Goal: Transaction & Acquisition: Book appointment/travel/reservation

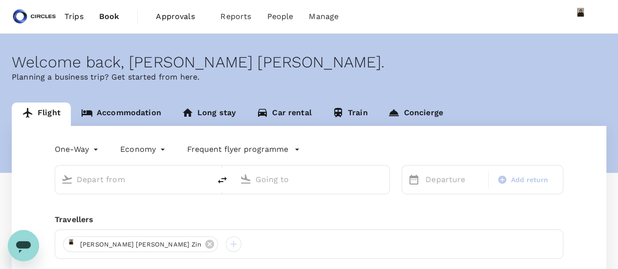
type input "roundtrip"
type input "business"
type input "Singapore Changi (SIN)"
type input "[GEOGRAPHIC_DATA], [GEOGRAPHIC_DATA] (any)"
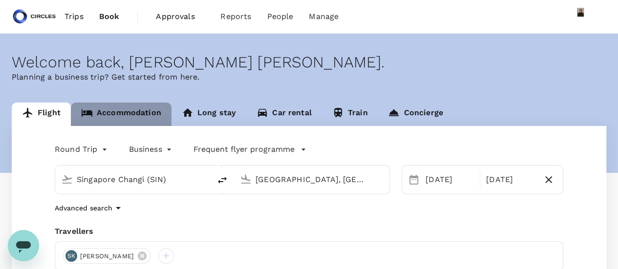
click at [136, 112] on link "Accommodation" at bounding box center [121, 114] width 101 height 23
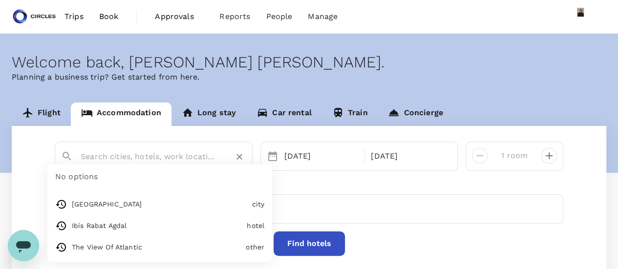
click at [159, 152] on input "text" at bounding box center [150, 156] width 138 height 15
type input "[GEOGRAPHIC_DATA]"
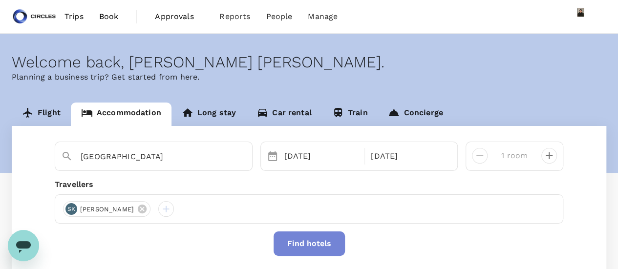
click at [329, 251] on button "Find hotels" at bounding box center [309, 244] width 71 height 24
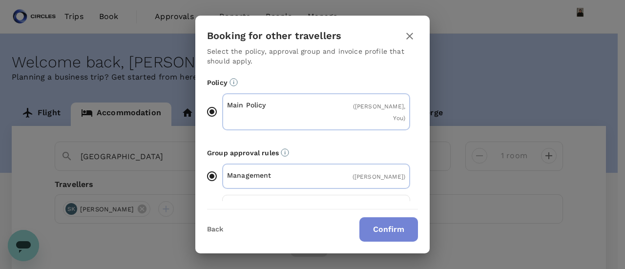
click at [376, 239] on button "Confirm" at bounding box center [389, 229] width 59 height 24
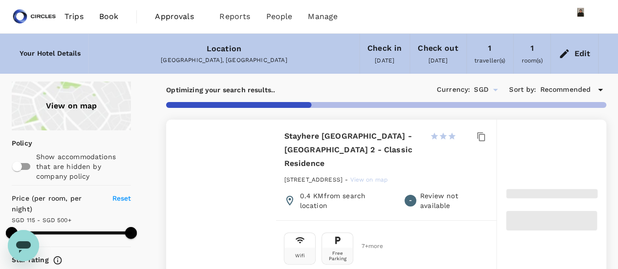
type input "499.41"
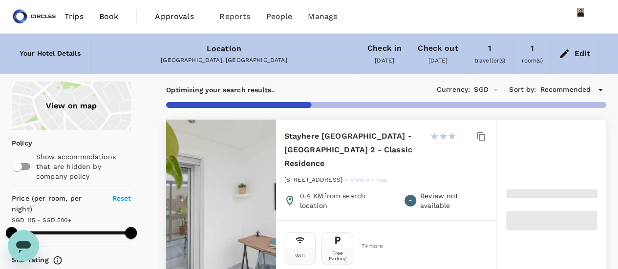
type input "63.41"
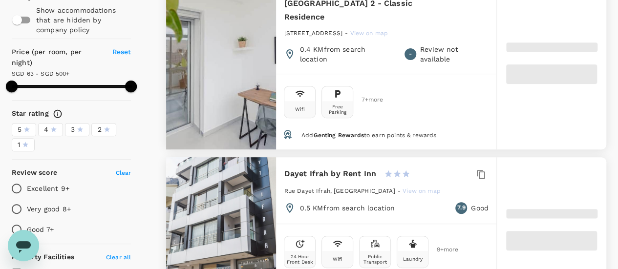
scroll to position [195, 0]
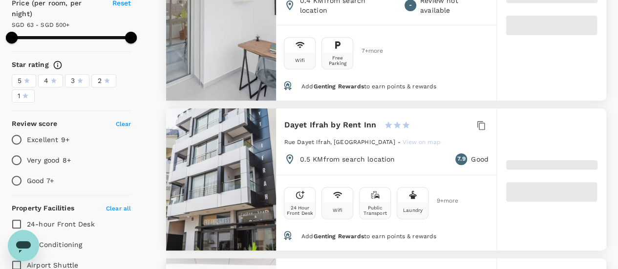
click at [22, 78] on div "5" at bounding box center [24, 81] width 13 height 10
click at [0, 0] on input "5" at bounding box center [0, 0] width 0 height 0
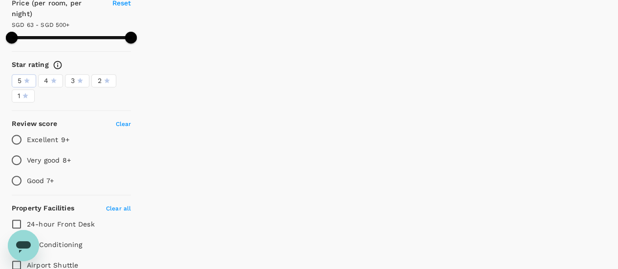
type input "499.9"
type input "61.9"
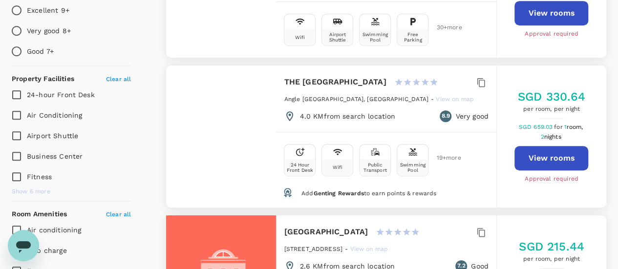
scroll to position [222, 0]
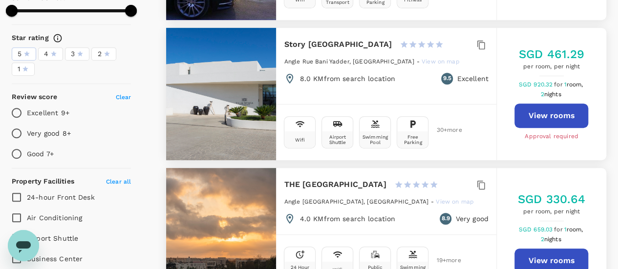
click at [57, 50] on icon at bounding box center [53, 53] width 7 height 7
click at [0, 0] on input "4" at bounding box center [0, 0] width 0 height 0
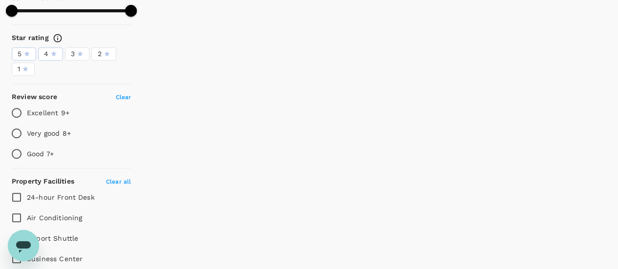
type input "499.9"
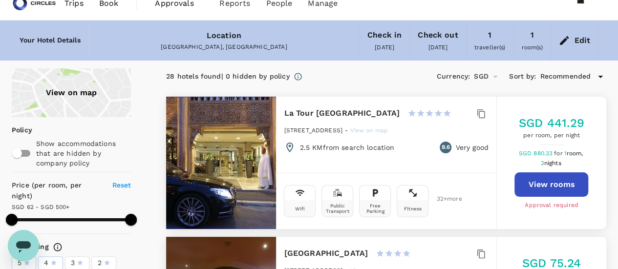
scroll to position [0, 0]
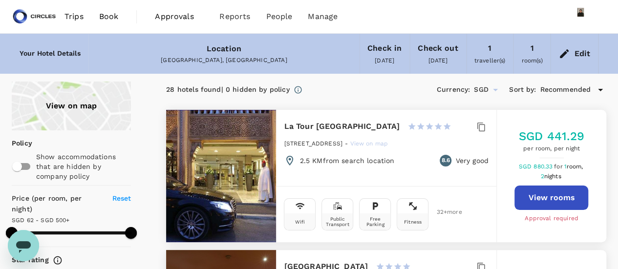
click at [98, 18] on link "Book" at bounding box center [108, 16] width 35 height 33
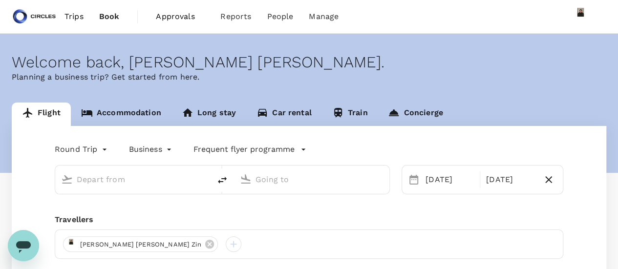
type input "Singapore Changi (SIN)"
type input "Riyadh, Saudi Arabia (any)"
type input "Singapore Changi (SIN)"
type input "Riyadh, Saudi Arabia (any)"
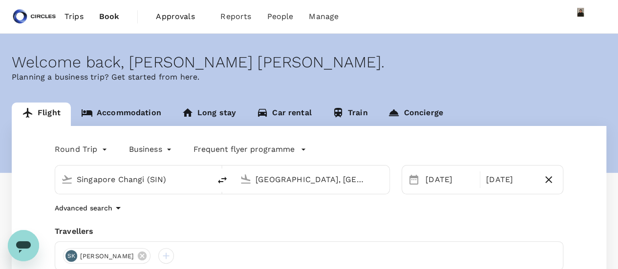
click at [122, 112] on link "Accommodation" at bounding box center [121, 114] width 101 height 23
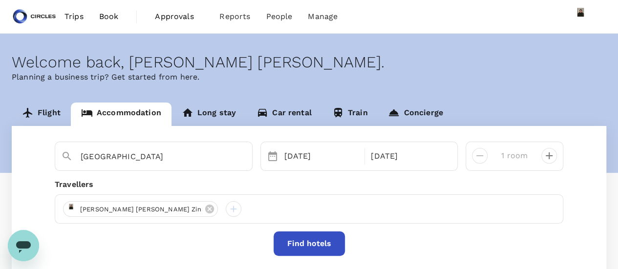
click at [125, 137] on div "Rabat 30 Sep 02 Oct 1 room Travellers Azizi Ratna Yulis Mohd Zin Find hotels Yo…" at bounding box center [309, 226] width 595 height 200
click at [136, 161] on input "Rabat" at bounding box center [150, 156] width 138 height 15
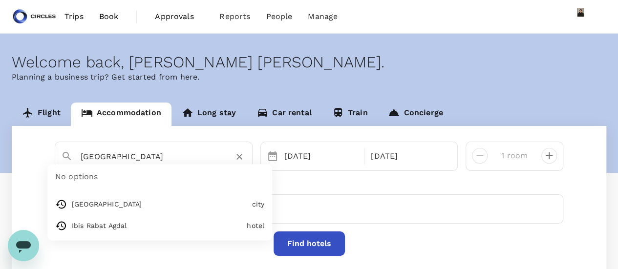
paste input "Avenue Imam Malek,"
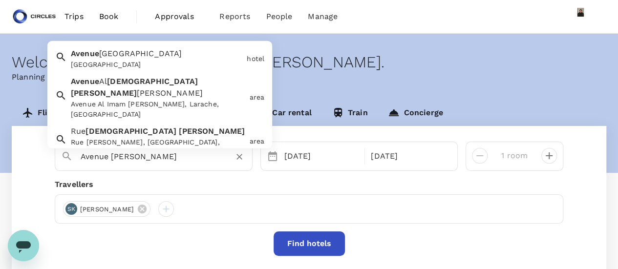
click at [170, 99] on div "Avenue Al Imam Malek Ben Anas, Larache, Morocco" at bounding box center [158, 109] width 174 height 21
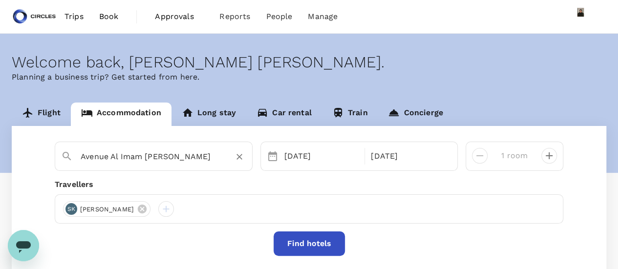
type input "Avenue Al Imam Malek Ben Anas"
click at [312, 246] on button "Find hotels" at bounding box center [309, 244] width 71 height 24
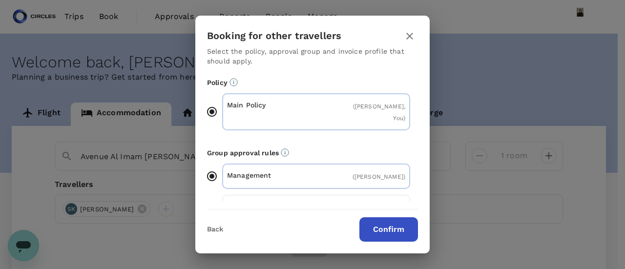
click at [403, 238] on button "Confirm" at bounding box center [389, 229] width 59 height 24
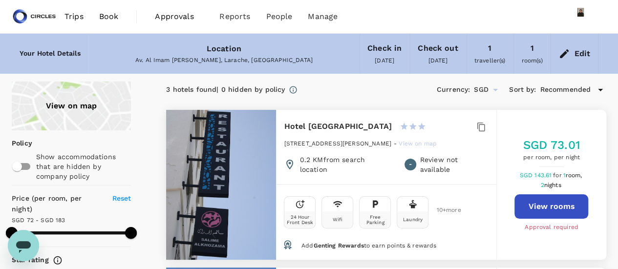
click at [101, 16] on span "Book" at bounding box center [109, 17] width 20 height 12
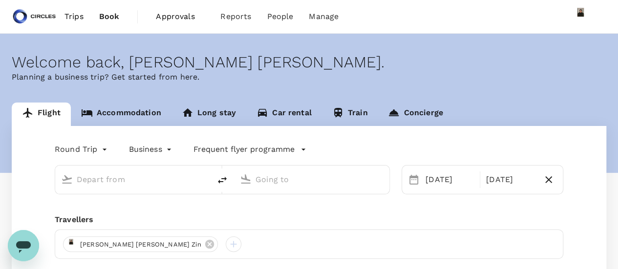
type input "Singapore Changi (SIN)"
type input "Riyadh, Saudi Arabia (any)"
type input "Singapore Changi (SIN)"
type input "Riyadh, Saudi Arabia (any)"
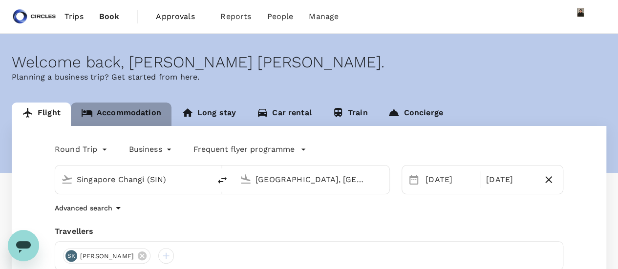
click at [133, 111] on link "Accommodation" at bounding box center [121, 114] width 101 height 23
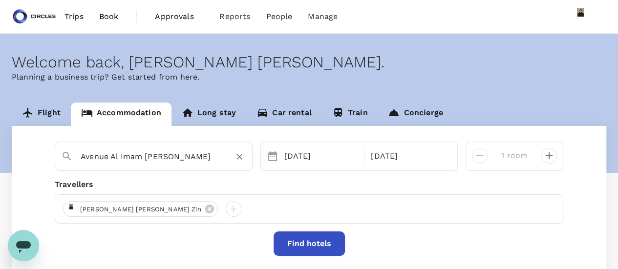
click at [129, 159] on input "Avenue Al Imam Malek Ben Anas" at bounding box center [150, 156] width 138 height 15
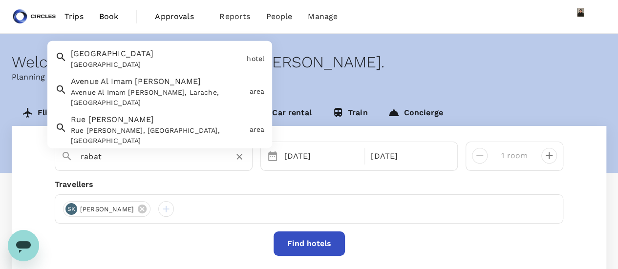
type input "Avenue Nuremberg Hotel"
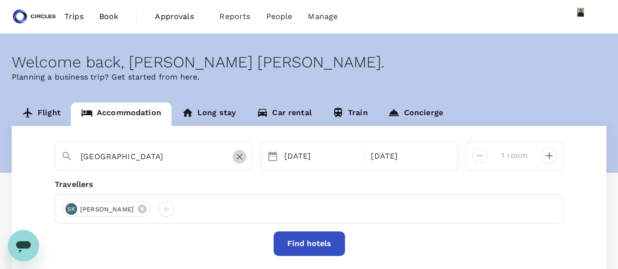
click at [235, 157] on icon "Clear" at bounding box center [240, 157] width 10 height 10
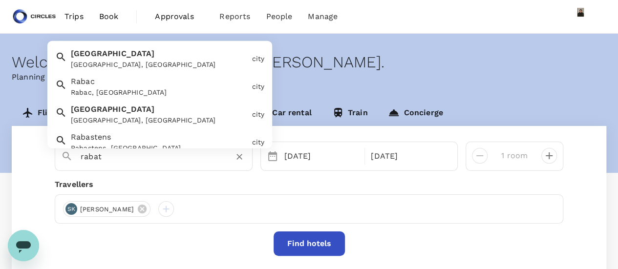
click at [149, 55] on div "Rabat Rabat, Morocco" at bounding box center [157, 57] width 181 height 26
type input "Rabat"
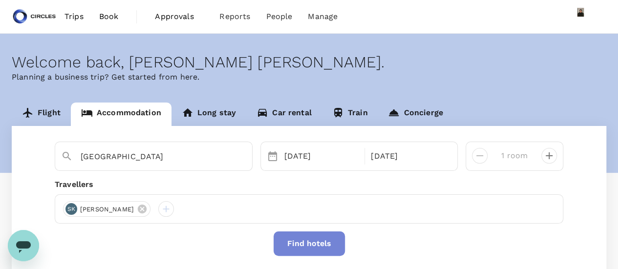
click at [308, 246] on button "Find hotels" at bounding box center [309, 244] width 71 height 24
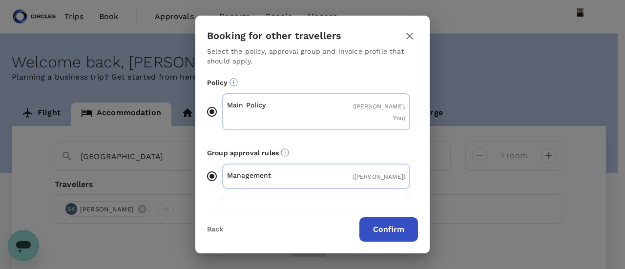
click at [399, 221] on button "Confirm" at bounding box center [389, 229] width 59 height 24
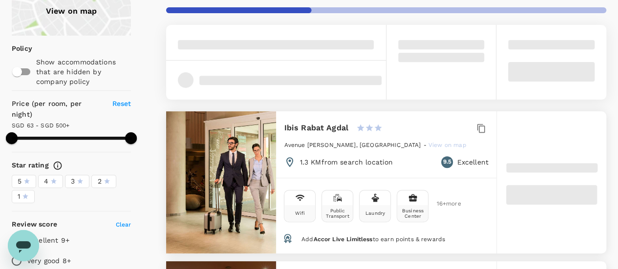
scroll to position [98, 0]
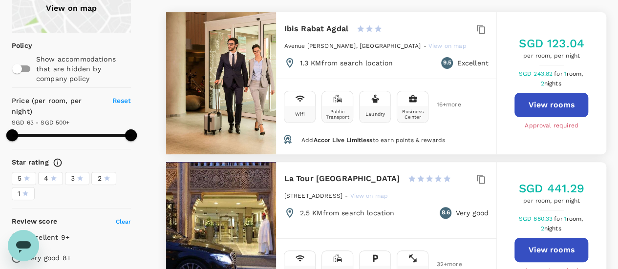
type input "499.9"
type input "61.9"
click at [568, 104] on button "View rooms" at bounding box center [551, 105] width 74 height 24
type input "499.9"
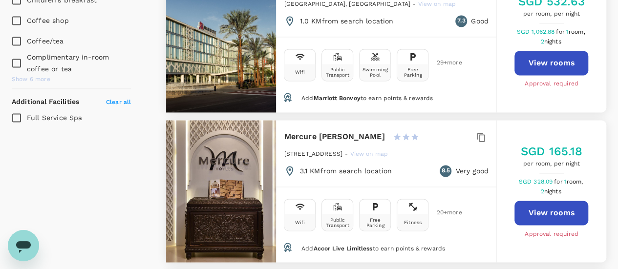
scroll to position [733, 0]
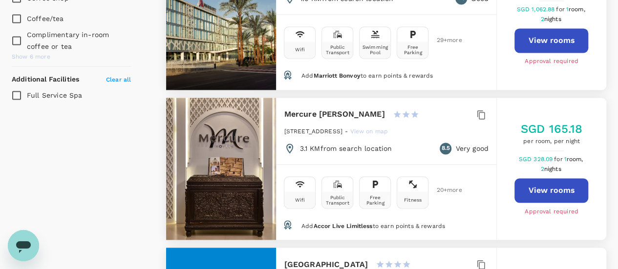
click at [350, 114] on h6 "Mercure Rabat Sheherazade" at bounding box center [334, 114] width 101 height 14
click at [526, 184] on button "View rooms" at bounding box center [551, 190] width 74 height 24
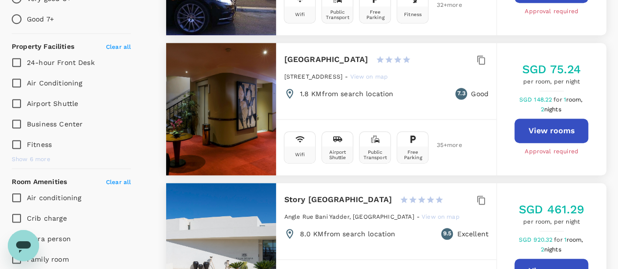
scroll to position [342, 0]
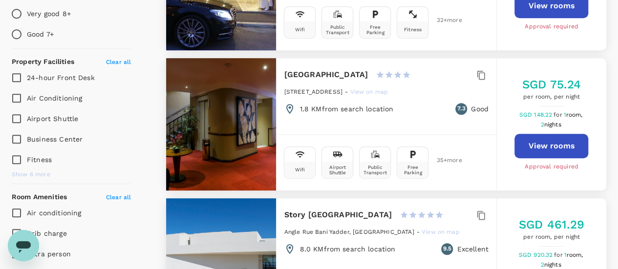
click at [39, 137] on span "Business Center" at bounding box center [55, 139] width 56 height 8
click at [27, 137] on input "Business Center" at bounding box center [16, 139] width 21 height 21
checkbox input "true"
drag, startPoint x: 616, startPoint y: 43, endPoint x: 615, endPoint y: 6, distance: 37.6
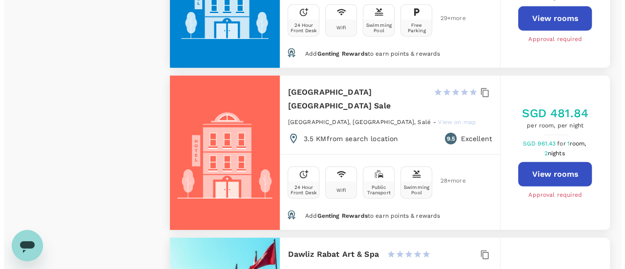
scroll to position [1359, 0]
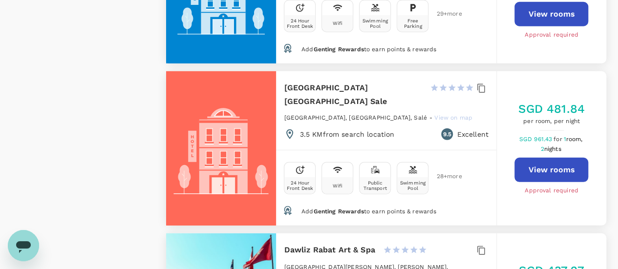
click at [547, 163] on button "View rooms" at bounding box center [551, 170] width 74 height 24
type input "499.9"
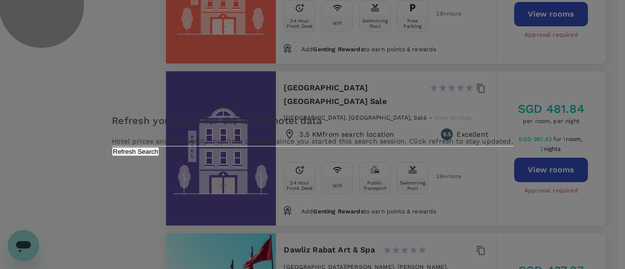
click at [159, 156] on button "Refresh Search" at bounding box center [135, 151] width 47 height 9
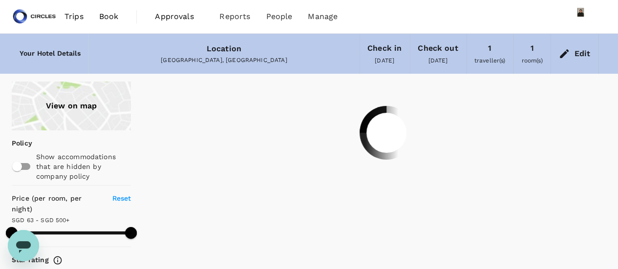
type input "499.89"
type input "61.89"
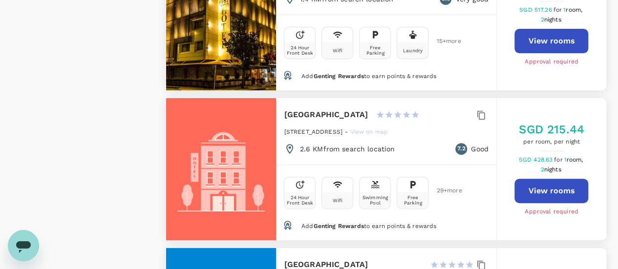
scroll to position [1866, 0]
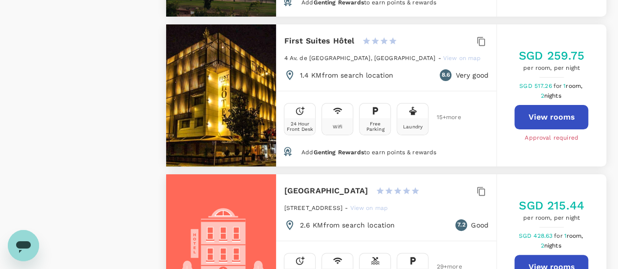
drag, startPoint x: 188, startPoint y: 99, endPoint x: 327, endPoint y: 20, distance: 160.3
click at [327, 34] on h6 "First Suites Hôtel" at bounding box center [319, 41] width 70 height 14
click at [242, 54] on div at bounding box center [221, 95] width 110 height 142
click at [569, 105] on button "View rooms" at bounding box center [551, 117] width 74 height 24
click at [574, 105] on button "View rooms" at bounding box center [551, 117] width 74 height 24
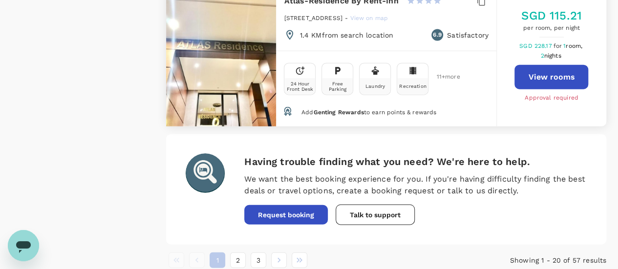
scroll to position [2990, 0]
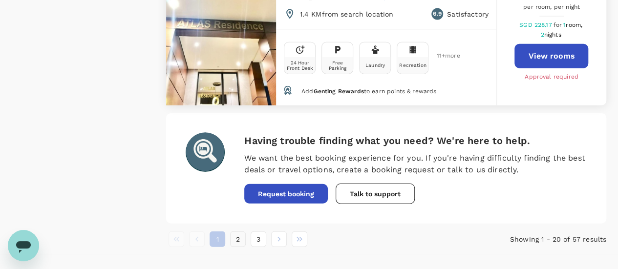
click at [239, 232] on button "2" at bounding box center [238, 240] width 16 height 16
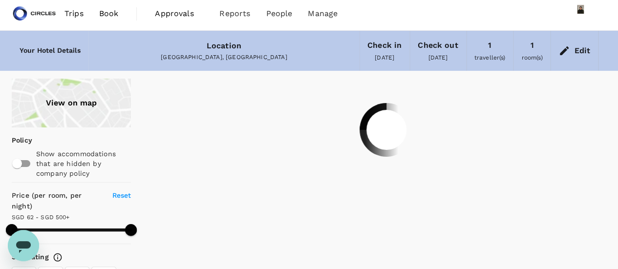
scroll to position [0, 0]
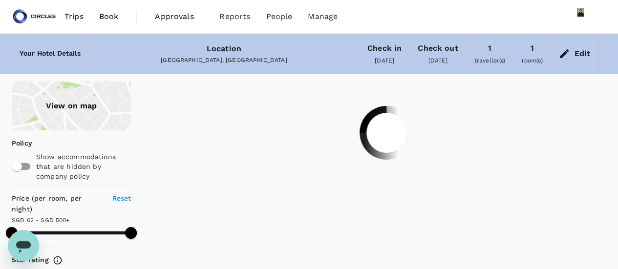
type input "499.89"
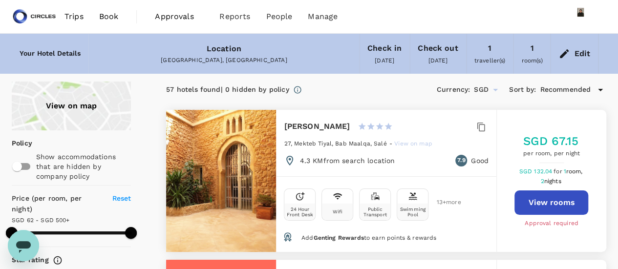
click at [110, 19] on span "Book" at bounding box center [109, 17] width 20 height 12
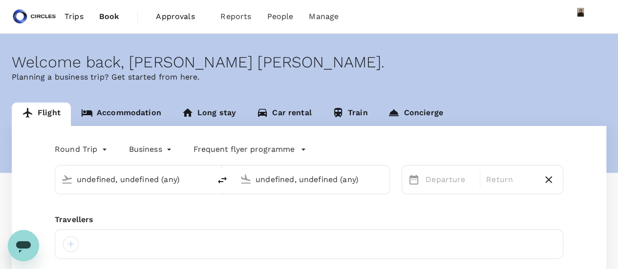
type input "Singapore Changi (SIN)"
type input "Riyadh, Saudi Arabia (any)"
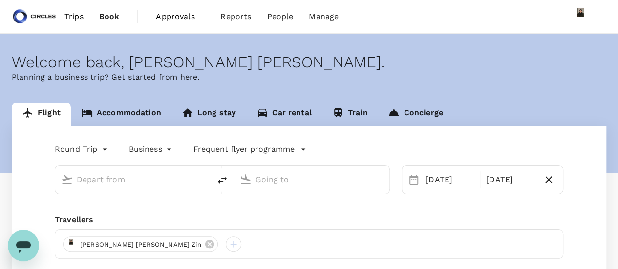
type input "Singapore Changi (SIN)"
type input "Riyadh, Saudi Arabia (any)"
type input "Singapore Changi (SIN)"
type input "Riyadh, Saudi Arabia (any)"
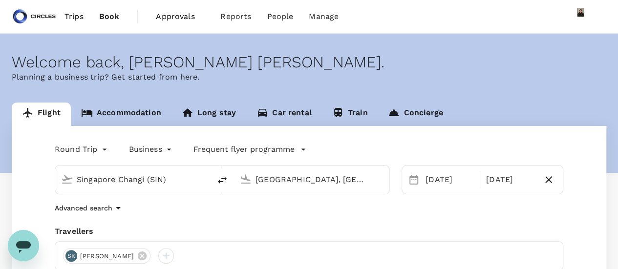
click at [122, 112] on link "Accommodation" at bounding box center [121, 114] width 101 height 23
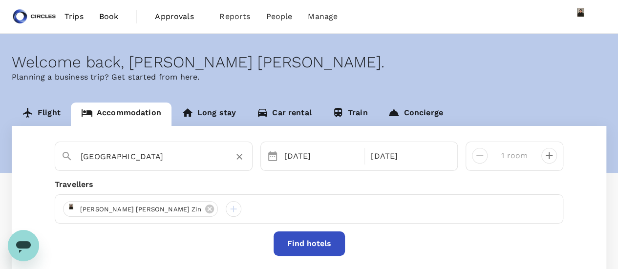
click at [128, 152] on input "Rabat" at bounding box center [150, 156] width 138 height 15
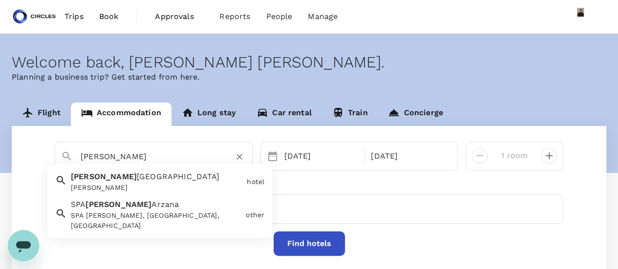
click at [151, 206] on span "Arzana" at bounding box center [164, 204] width 27 height 9
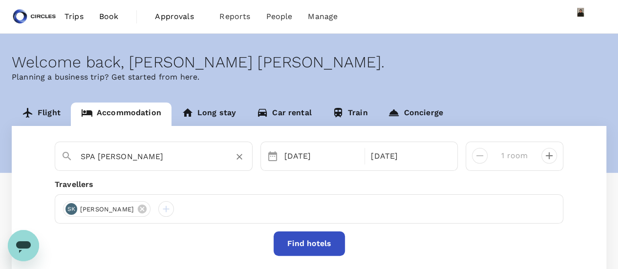
type input "SPA Conrad Arzana"
click at [315, 244] on button "Find hotels" at bounding box center [309, 244] width 71 height 24
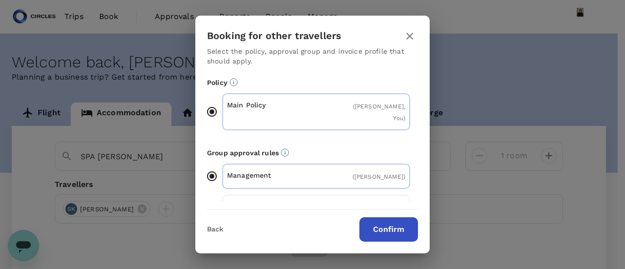
click at [389, 234] on button "Confirm" at bounding box center [389, 229] width 59 height 24
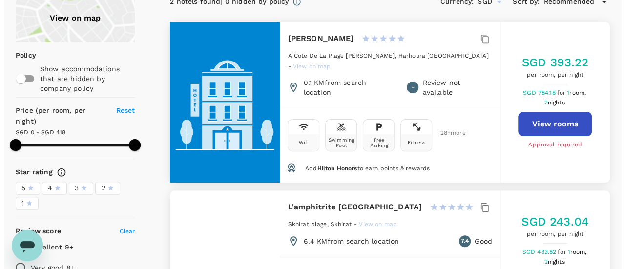
scroll to position [98, 0]
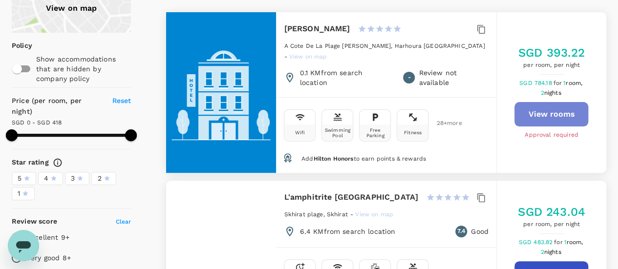
click at [558, 112] on button "View rooms" at bounding box center [551, 114] width 74 height 24
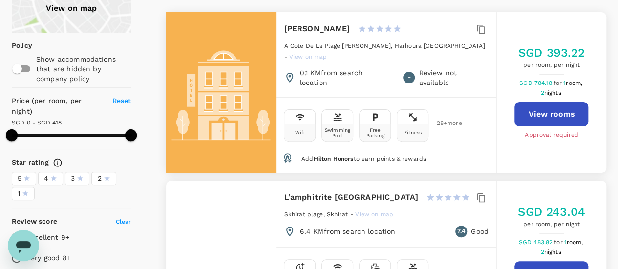
type input "417"
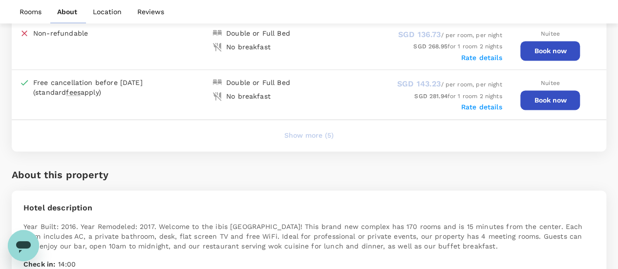
scroll to position [680, 0]
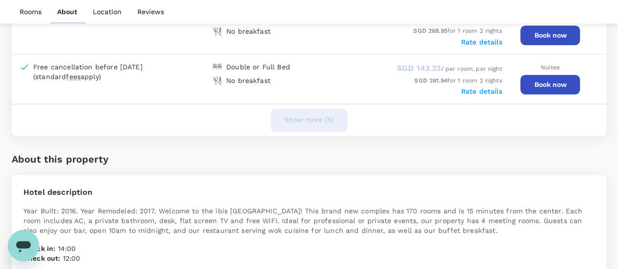
click at [305, 117] on button "Show more (5)" at bounding box center [309, 119] width 77 height 23
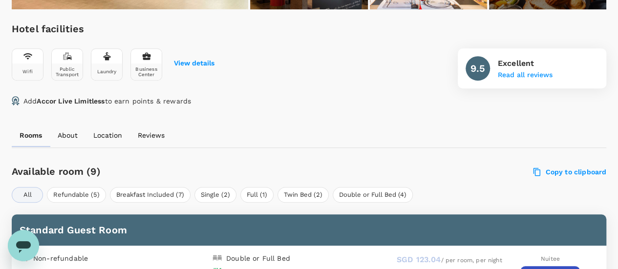
scroll to position [338, 0]
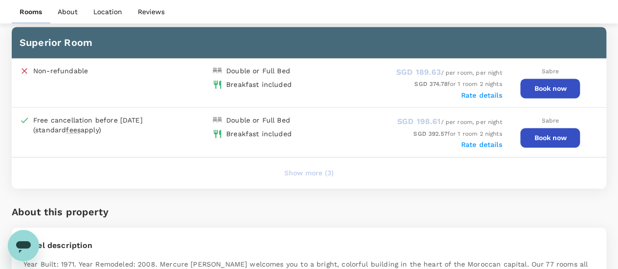
scroll to position [733, 0]
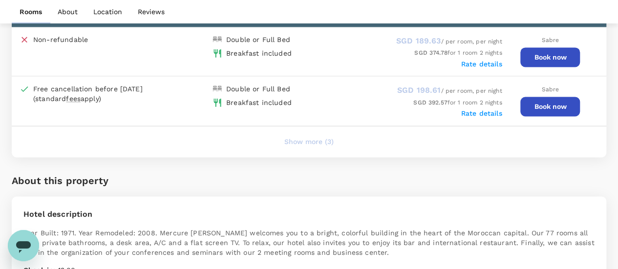
click at [292, 136] on button "Show more (3)" at bounding box center [309, 141] width 77 height 23
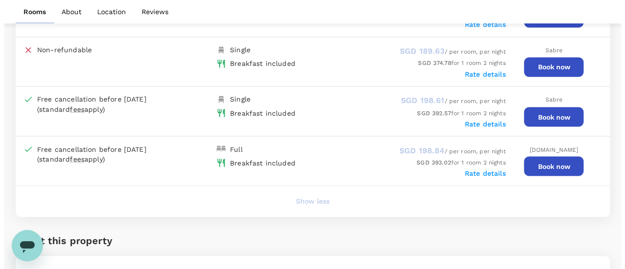
scroll to position [782, 0]
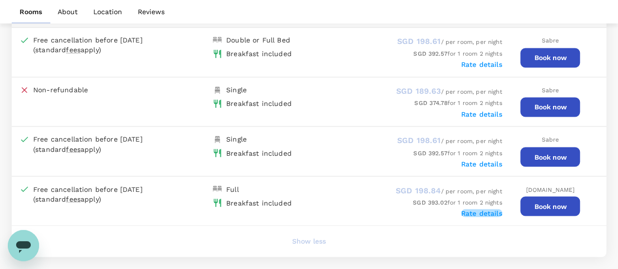
click at [484, 210] on label "Rate details" at bounding box center [481, 213] width 41 height 8
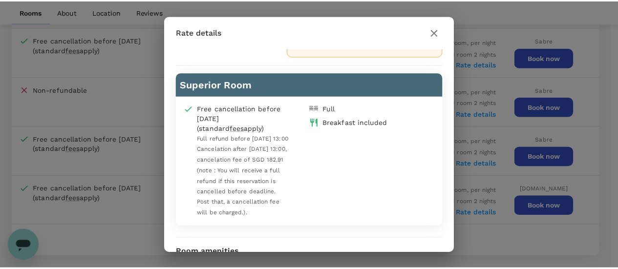
scroll to position [0, 0]
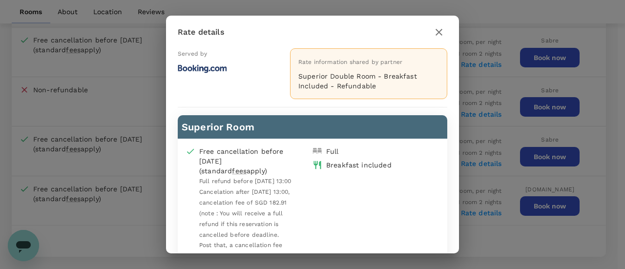
click at [439, 32] on icon "button" at bounding box center [439, 32] width 7 height 7
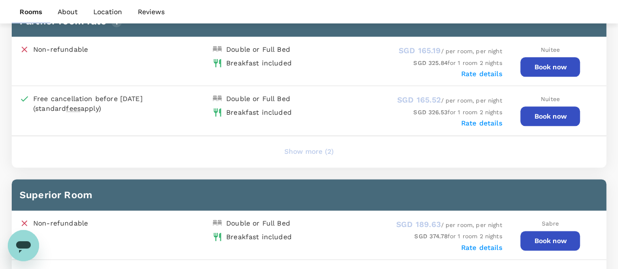
scroll to position [538, 0]
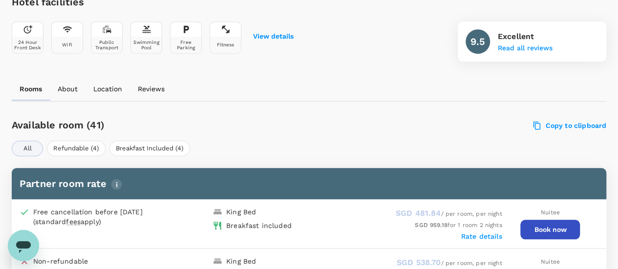
scroll to position [342, 0]
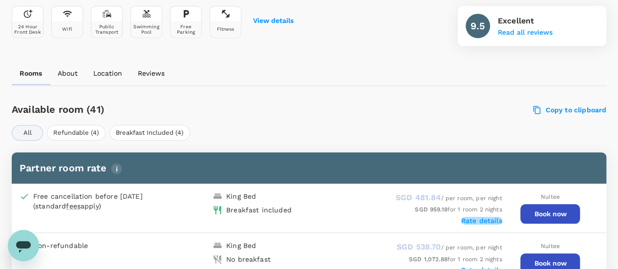
click at [491, 221] on label "Rate details" at bounding box center [481, 221] width 41 height 8
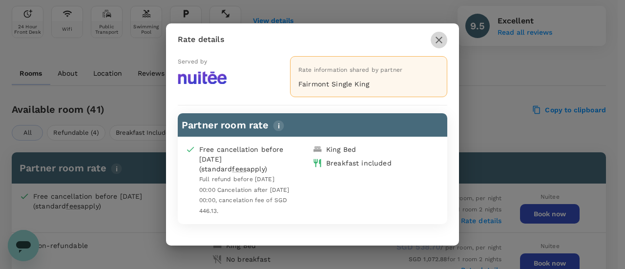
click at [436, 43] on icon "button" at bounding box center [439, 40] width 12 height 12
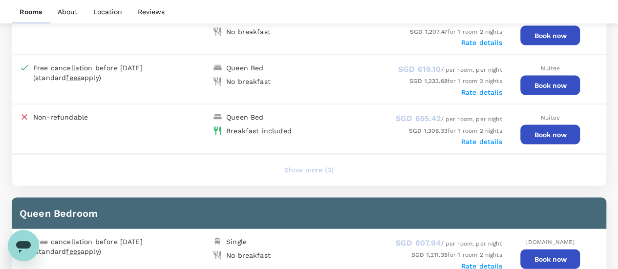
scroll to position [977, 0]
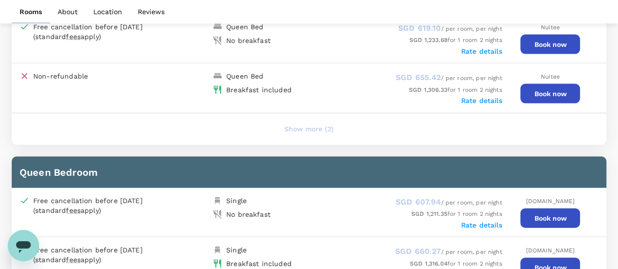
click at [318, 123] on button "Show more (3)" at bounding box center [309, 129] width 77 height 23
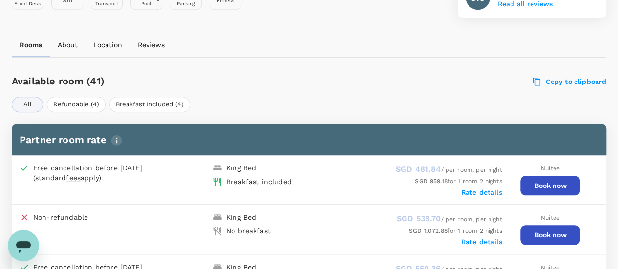
scroll to position [391, 0]
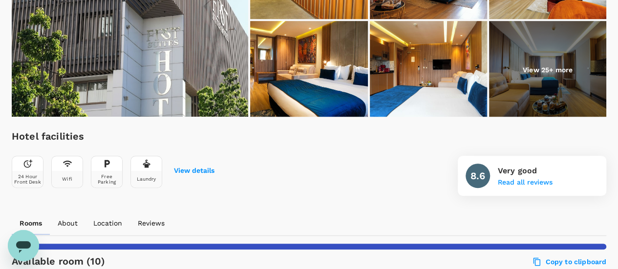
scroll to position [293, 0]
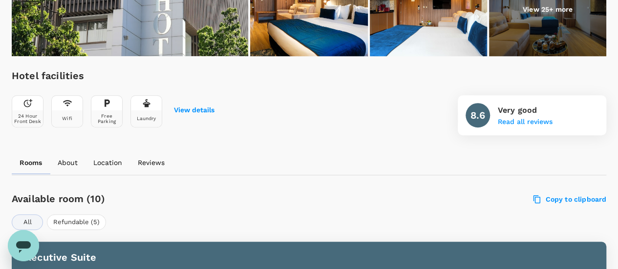
click at [301, 40] on img at bounding box center [308, 9] width 117 height 98
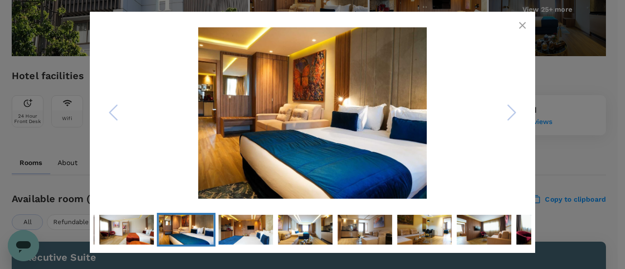
click at [512, 113] on icon "Next Slide" at bounding box center [511, 112] width 29 height 29
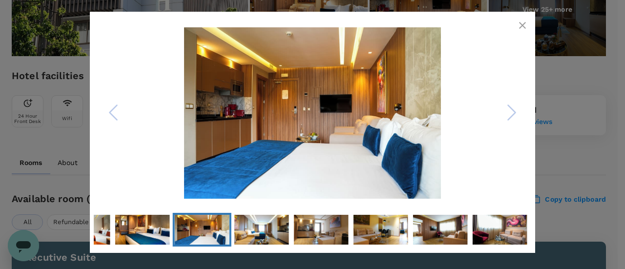
click at [512, 113] on icon "Next Slide" at bounding box center [511, 112] width 29 height 29
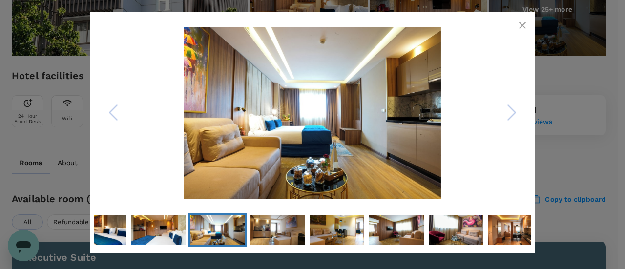
click at [512, 113] on icon "Next Slide" at bounding box center [511, 112] width 29 height 29
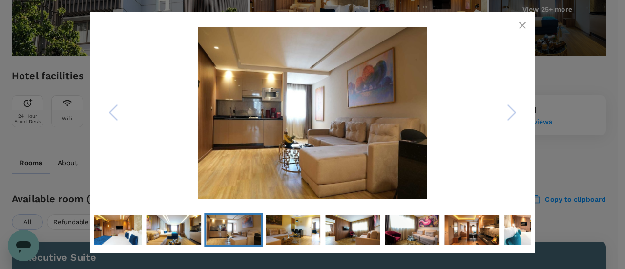
click at [521, 24] on icon "button" at bounding box center [522, 25] width 7 height 7
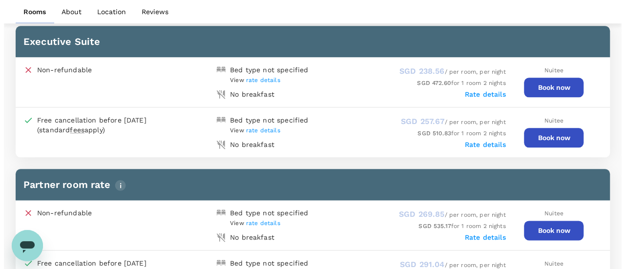
scroll to position [489, 0]
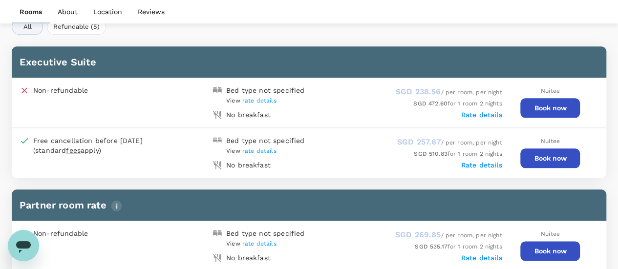
click at [476, 161] on label "Rate details" at bounding box center [481, 165] width 41 height 8
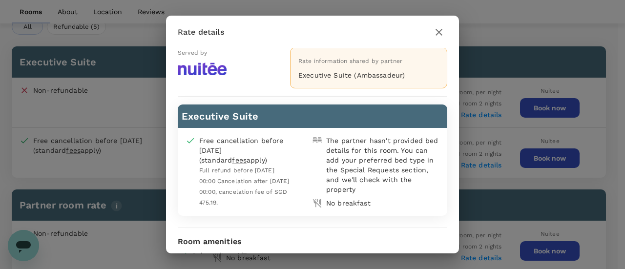
scroll to position [18, 0]
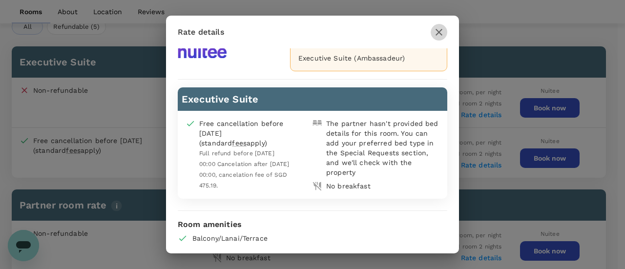
click at [439, 31] on icon "button" at bounding box center [439, 32] width 12 height 12
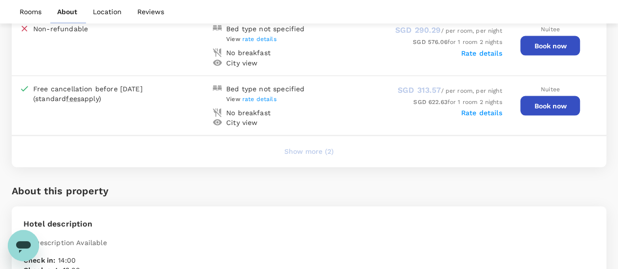
scroll to position [1026, 0]
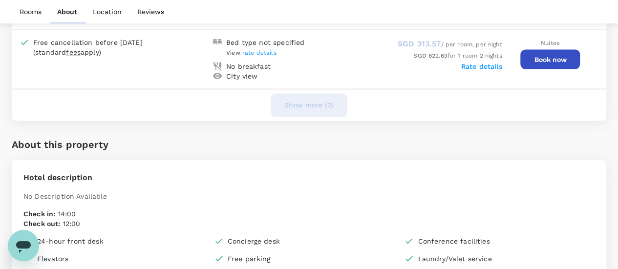
click at [302, 101] on button "Show more (2)" at bounding box center [309, 105] width 77 height 23
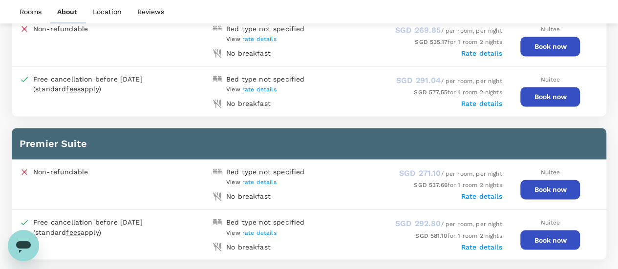
scroll to position [733, 0]
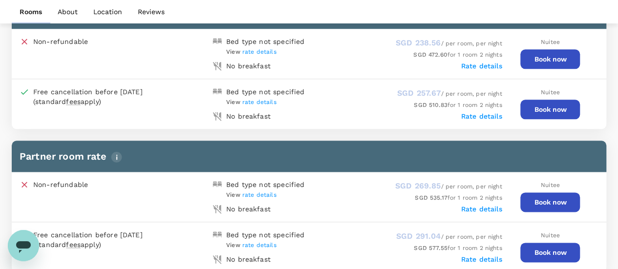
scroll to position [293, 0]
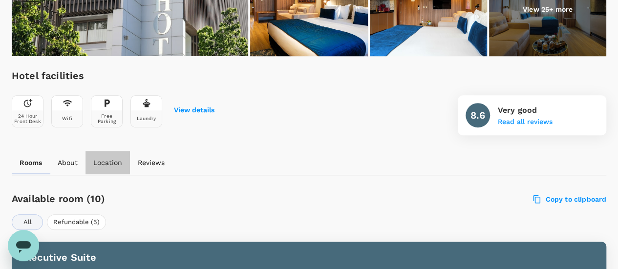
click at [103, 159] on p "Location" at bounding box center [107, 163] width 29 height 10
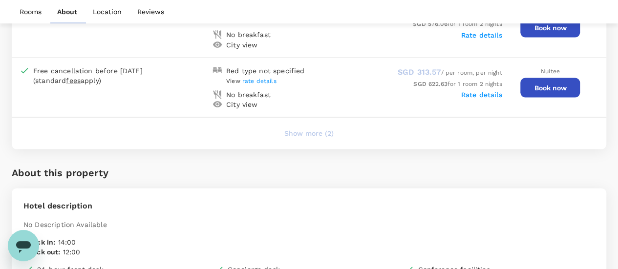
scroll to position [1242, 0]
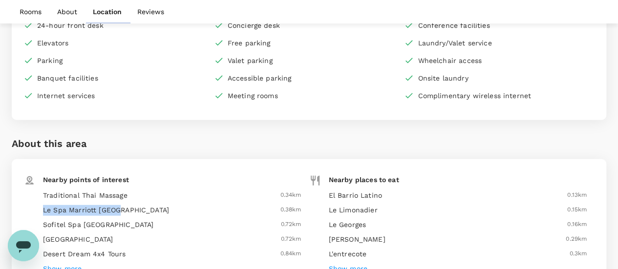
drag, startPoint x: 43, startPoint y: 204, endPoint x: 135, endPoint y: 199, distance: 92.0
click at [135, 205] on h6 "Le Spa Marriott Rabat" at bounding box center [139, 210] width 193 height 11
copy h6 "Le Spa Marriott Rabat"
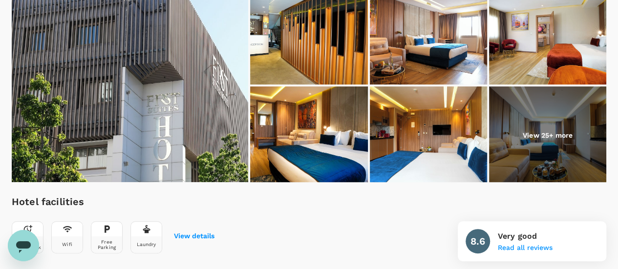
scroll to position [0, 0]
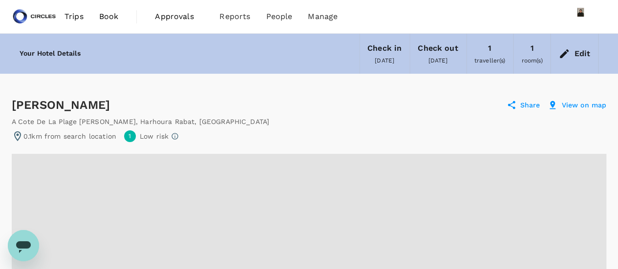
radio input "true"
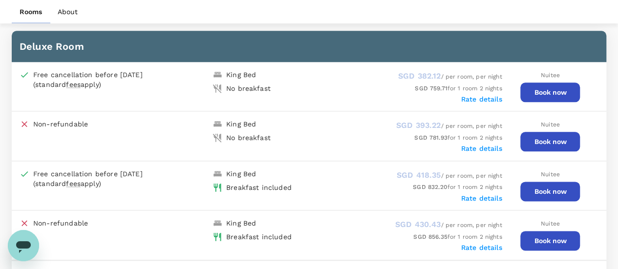
scroll to position [537, 0]
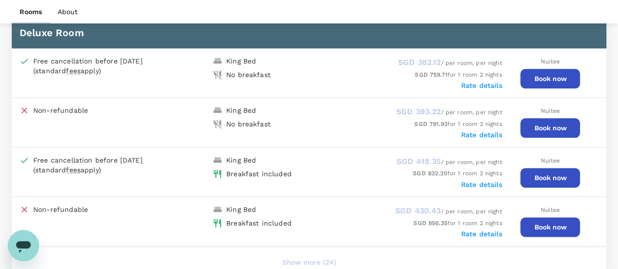
click at [511, 8] on div "Rooms About" at bounding box center [309, 11] width 618 height 23
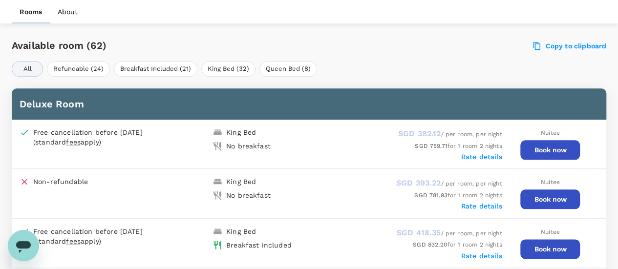
scroll to position [489, 0]
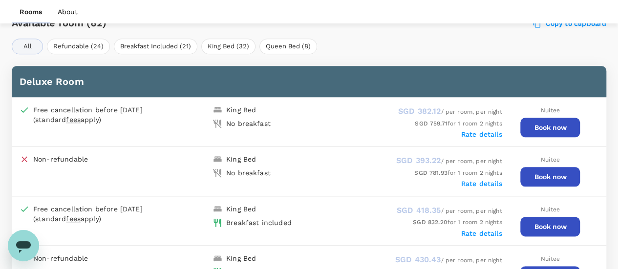
click at [543, 130] on button "Book now" at bounding box center [550, 128] width 60 height 20
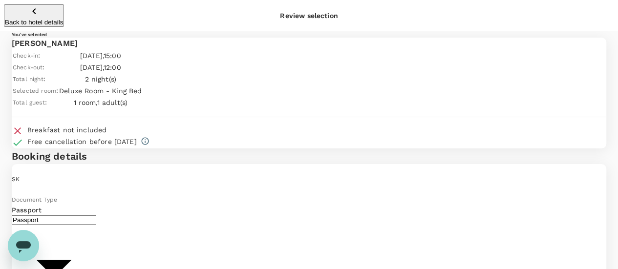
click at [9, 2] on div "Back to hotel details Review selection" at bounding box center [309, 15] width 618 height 31
click at [28, 12] on icon "button" at bounding box center [34, 11] width 12 height 12
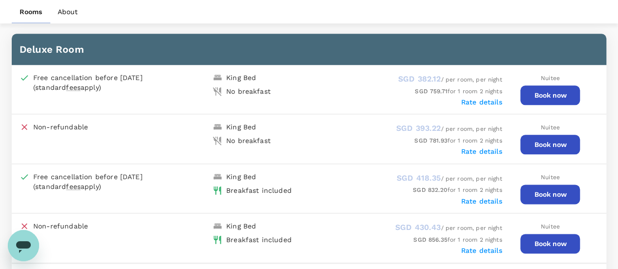
scroll to position [534, 0]
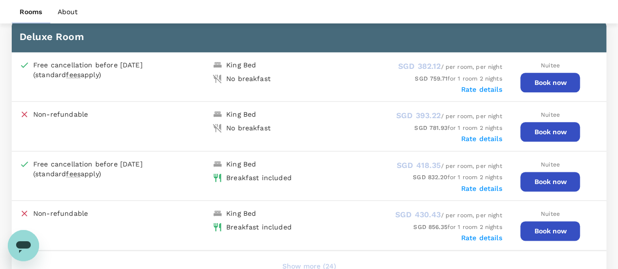
click at [555, 84] on button "Book now" at bounding box center [550, 83] width 60 height 20
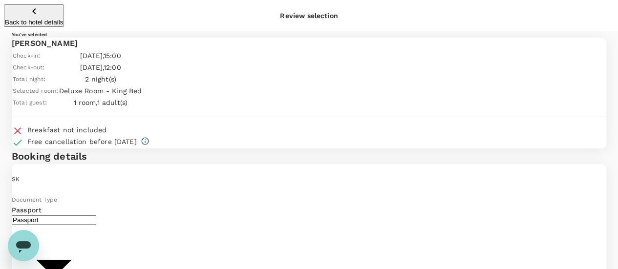
type input "9cb7bd09-647a-4334-94d9-122ca4480a85"
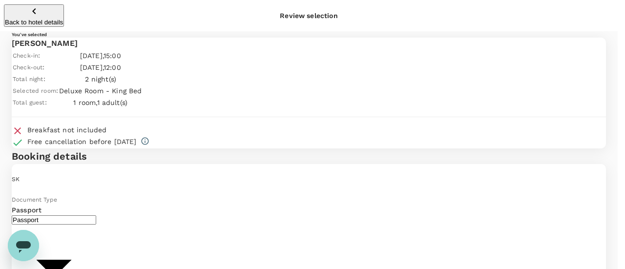
type textarea "Budget is SGD330 as per agreed by Cynthia. Form #1072 (1)"
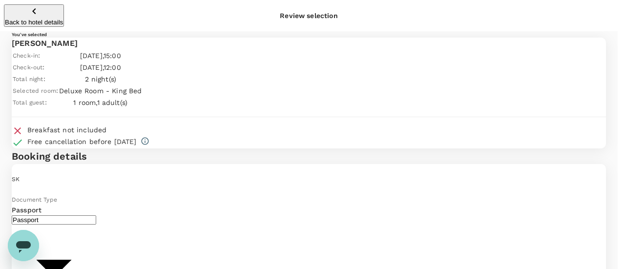
checkbox input "true"
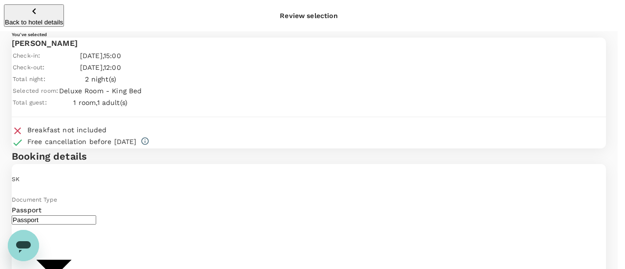
scroll to position [293, 0]
type input "Morocco_Sep '25"
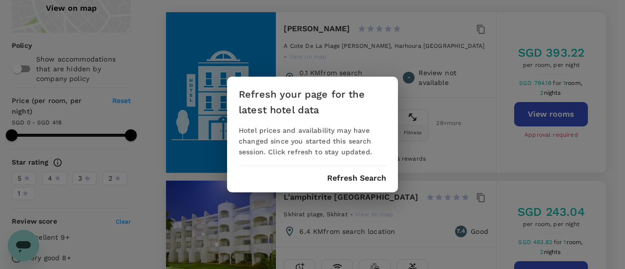
click at [347, 175] on button "Refresh Search" at bounding box center [356, 178] width 59 height 9
click at [332, 26] on div "Refresh your page for the latest hotel data Hotel prices and availability may h…" at bounding box center [312, 134] width 625 height 269
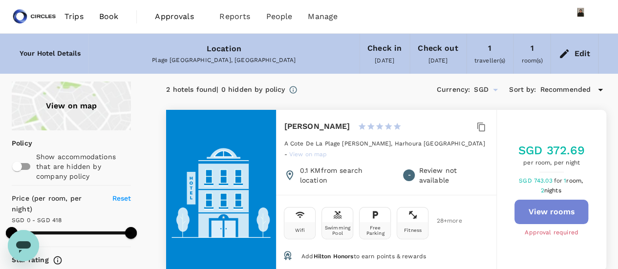
click at [560, 211] on button "View rooms" at bounding box center [551, 212] width 74 height 24
click at [282, 122] on div "Conrad Rabat Arzana 1 Star 2 Stars 3 Stars 4 Stars 5 Stars A Cote De La Plage P…" at bounding box center [386, 152] width 220 height 85
drag, startPoint x: 285, startPoint y: 128, endPoint x: 365, endPoint y: 123, distance: 80.2
click at [350, 123] on h6 "[PERSON_NAME]" at bounding box center [317, 127] width 66 height 14
copy h6 "[PERSON_NAME]"
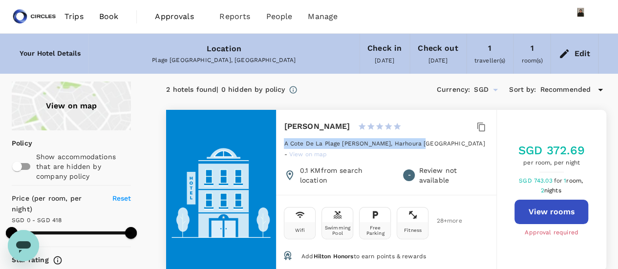
drag, startPoint x: 284, startPoint y: 141, endPoint x: 415, endPoint y: 144, distance: 131.5
click at [415, 144] on span "A Cote De La Plage Petit Val, Harhoura Rabat" at bounding box center [384, 143] width 201 height 7
copy span "A Cote De La Plage Petit Val, Harhoura Rabat"
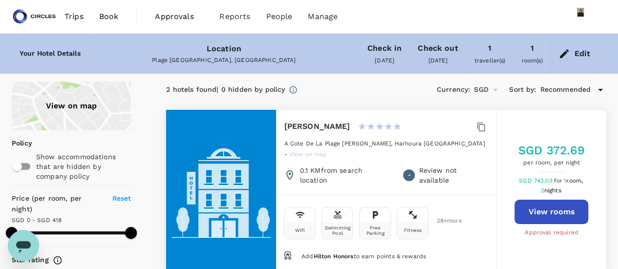
drag, startPoint x: 322, startPoint y: 136, endPoint x: 297, endPoint y: 144, distance: 26.4
click at [297, 144] on span "A Cote De La Plage Petit Val, Harhoura Rabat" at bounding box center [384, 143] width 201 height 7
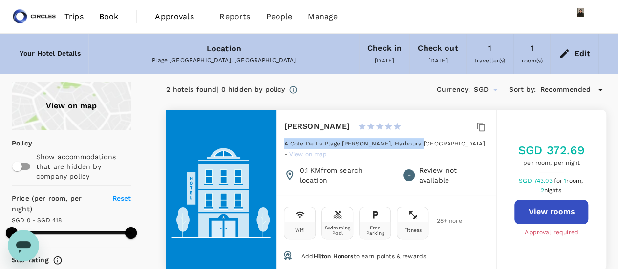
drag, startPoint x: 284, startPoint y: 140, endPoint x: 414, endPoint y: 138, distance: 130.0
click at [414, 138] on div "A Cote De La Plage Petit Val, Harhoura Rabat - View on map" at bounding box center [386, 151] width 204 height 27
click at [401, 142] on span "A Cote De La Plage Petit Val, Harhoura Rabat" at bounding box center [384, 143] width 201 height 7
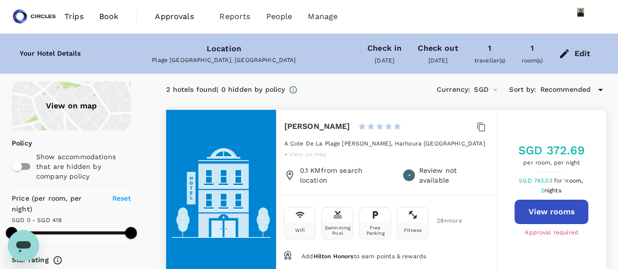
drag, startPoint x: 401, startPoint y: 142, endPoint x: 287, endPoint y: 147, distance: 113.9
click at [287, 147] on div "A Cote De La Plage Petit Val, Harhoura Rabat - View on map" at bounding box center [386, 151] width 204 height 27
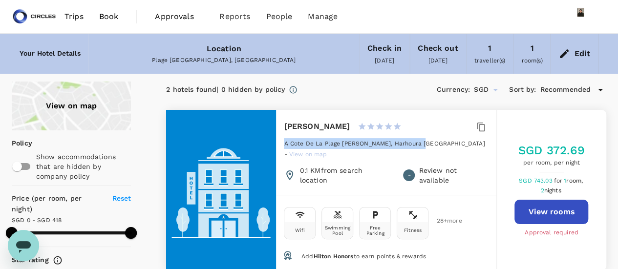
drag, startPoint x: 285, startPoint y: 142, endPoint x: 415, endPoint y: 143, distance: 130.0
click at [415, 143] on span "A Cote De La Plage Petit Val, Harhoura Rabat" at bounding box center [384, 143] width 201 height 7
copy span "A Cote De La Plage Petit Val, Harhoura Rabat"
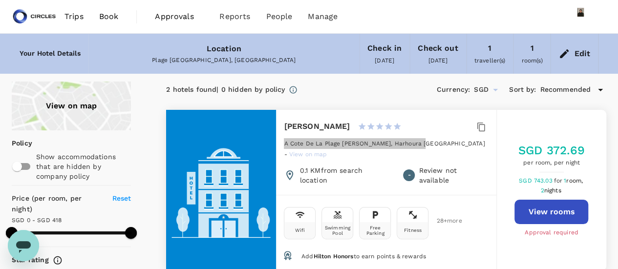
type input "417"
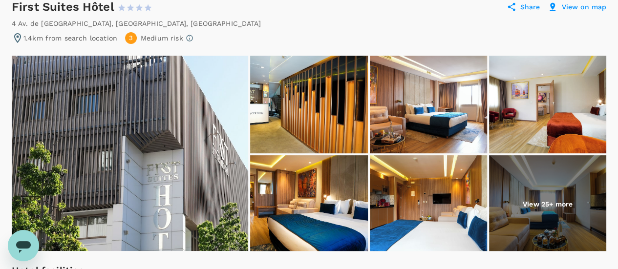
scroll to position [98, 0]
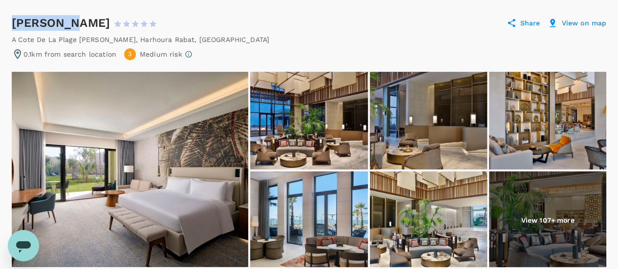
scroll to position [71, 0]
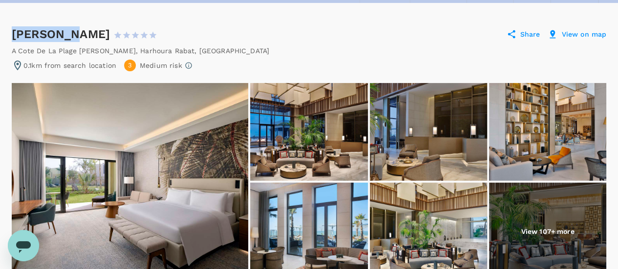
drag, startPoint x: 9, startPoint y: 10, endPoint x: 129, endPoint y: 31, distance: 122.5
copy div "[PERSON_NAME]"
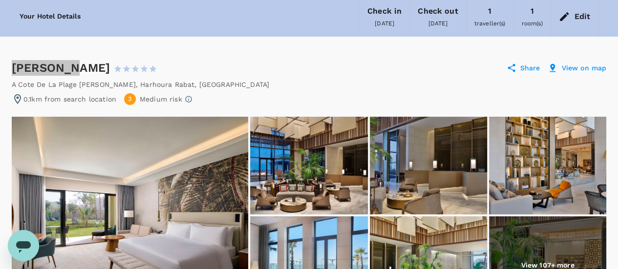
scroll to position [22, 0]
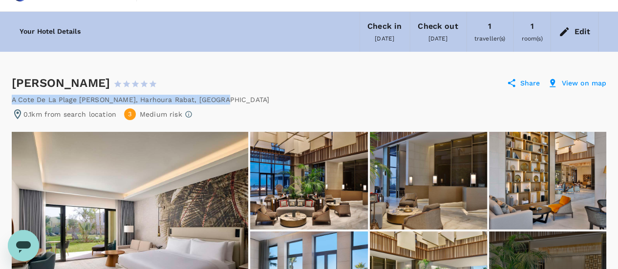
drag, startPoint x: 9, startPoint y: 98, endPoint x: 208, endPoint y: 103, distance: 198.4
copy div "A Cote De La Plage [PERSON_NAME] , [GEOGRAPHIC_DATA] [GEOGRAPHIC_DATA] , [GEOGR…"
